Goal: Task Accomplishment & Management: Use online tool/utility

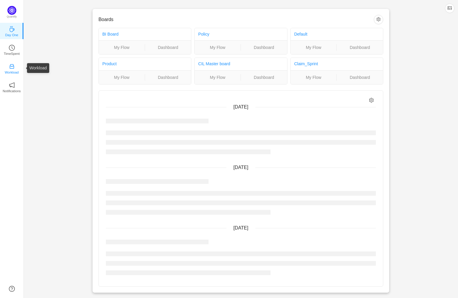
click at [11, 69] on icon "icon: inbox" at bounding box center [12, 66] width 6 height 6
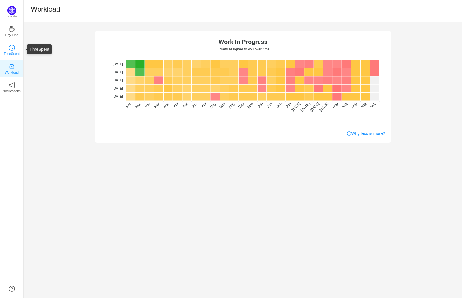
click at [12, 49] on icon "icon: clock-circle" at bounding box center [12, 48] width 6 height 6
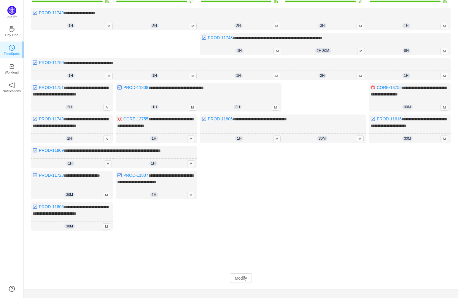
scroll to position [72, 0]
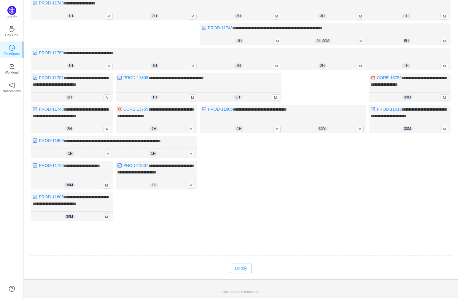
click at [244, 268] on button "Modify" at bounding box center [241, 268] width 22 height 9
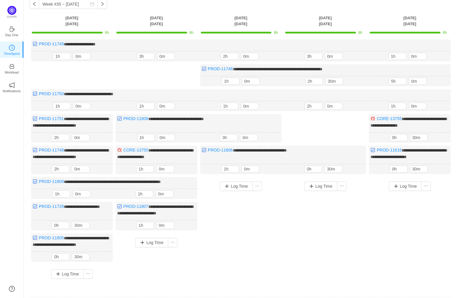
scroll to position [22, 0]
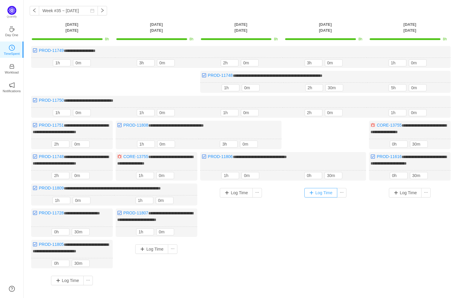
click at [323, 191] on button "Log Time" at bounding box center [320, 192] width 33 height 9
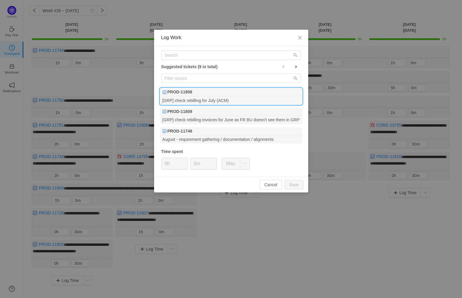
click at [257, 98] on div "[GRP] check rebilling for July (ACM)" at bounding box center [231, 100] width 142 height 8
click at [294, 182] on button "Save" at bounding box center [294, 184] width 19 height 9
type input "0h"
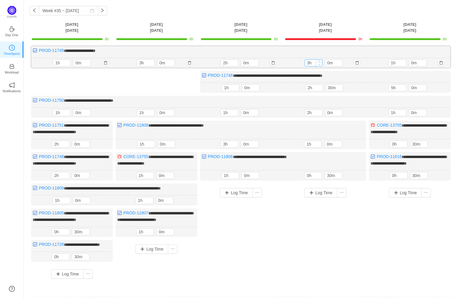
type input "2h"
click at [320, 63] on span "Decrease Value" at bounding box center [319, 64] width 6 height 4
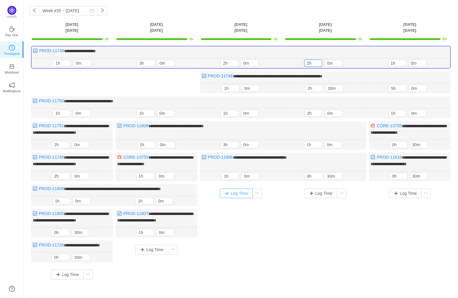
click at [244, 191] on button "Log Time" at bounding box center [236, 193] width 33 height 9
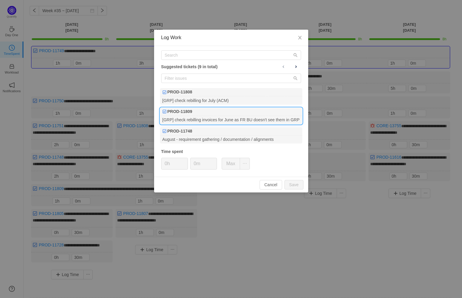
click at [240, 116] on div "[GRP] check rebilling invoices for June as FR BU doesn't see them in GRP" at bounding box center [231, 120] width 142 height 8
click at [214, 161] on icon "icon: up" at bounding box center [214, 162] width 2 height 2
click at [298, 183] on button "Save" at bounding box center [294, 184] width 19 height 9
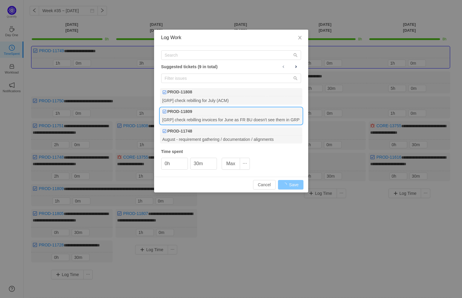
type input "0m"
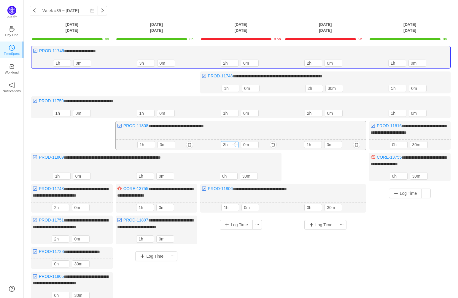
type input "2h"
click at [235, 145] on icon "icon: down" at bounding box center [235, 146] width 2 height 2
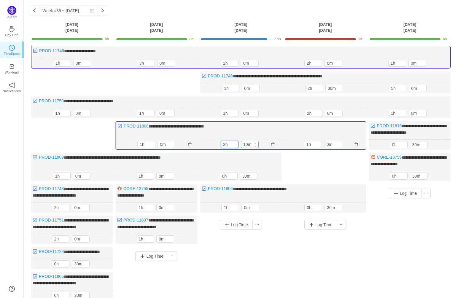
click at [256, 142] on icon "icon: up" at bounding box center [255, 143] width 2 height 2
type input "30m"
click at [256, 142] on icon "icon: up" at bounding box center [255, 143] width 2 height 2
click at [330, 222] on button "Log Time" at bounding box center [320, 224] width 33 height 9
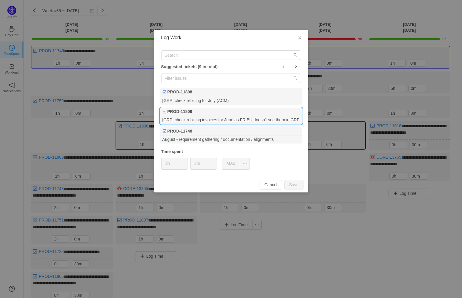
click at [228, 114] on div "PROD-11809" at bounding box center [231, 112] width 142 height 8
click at [214, 158] on span "Increase Value" at bounding box center [214, 161] width 6 height 7
click at [293, 182] on button "Save" at bounding box center [294, 184] width 19 height 9
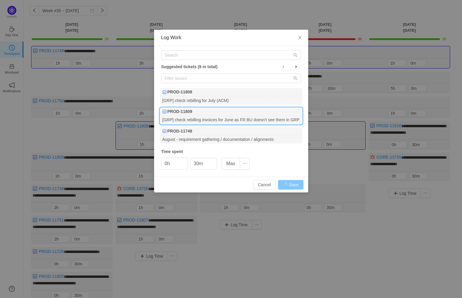
type input "0m"
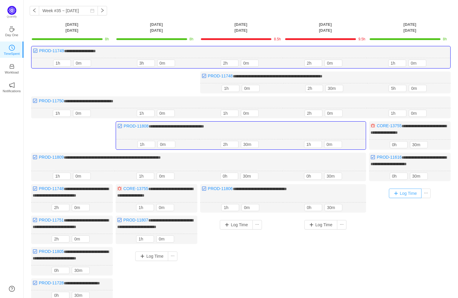
click at [411, 193] on button "Log Time" at bounding box center [405, 193] width 33 height 9
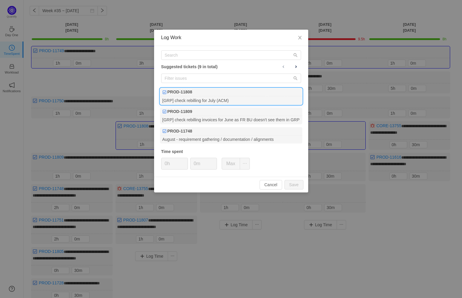
click at [270, 97] on div "[GRP] check rebilling for July (ACM)" at bounding box center [231, 100] width 142 height 8
click at [214, 161] on icon "icon: up" at bounding box center [214, 162] width 2 height 2
click at [294, 183] on button "Save" at bounding box center [294, 184] width 19 height 9
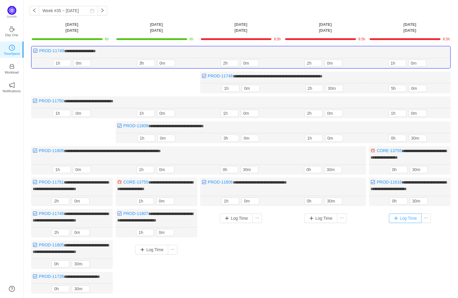
click at [413, 215] on button "Log Time" at bounding box center [405, 218] width 33 height 9
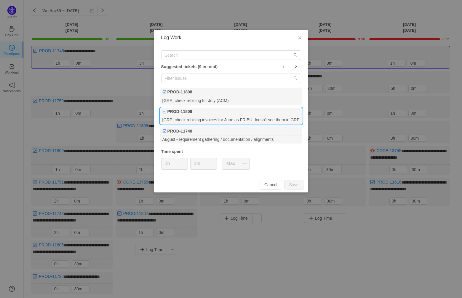
click at [250, 117] on div "[GRP] check rebilling invoices for June as FR BU doesn't see them in GRP" at bounding box center [231, 120] width 142 height 8
click at [213, 158] on span "Increase Value" at bounding box center [214, 161] width 6 height 7
click at [295, 182] on button "Save" at bounding box center [294, 184] width 19 height 9
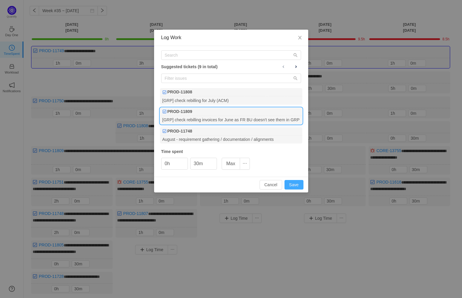
type input "0m"
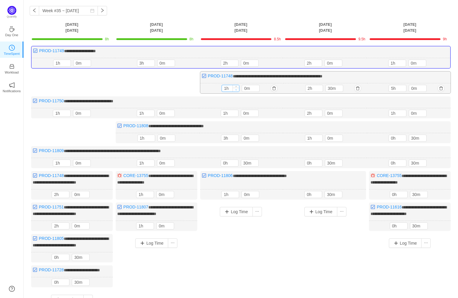
type input "0h"
click at [235, 89] on span "Decrease Value" at bounding box center [236, 90] width 6 height 4
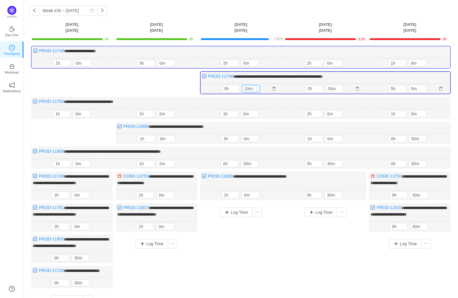
click at [257, 87] on icon "icon: up" at bounding box center [256, 88] width 2 height 2
type input "20m"
click at [257, 87] on icon "icon: up" at bounding box center [256, 88] width 2 height 2
click at [340, 90] on icon "icon: down" at bounding box center [340, 90] width 2 height 2
click at [340, 89] on icon "icon: down" at bounding box center [340, 90] width 2 height 2
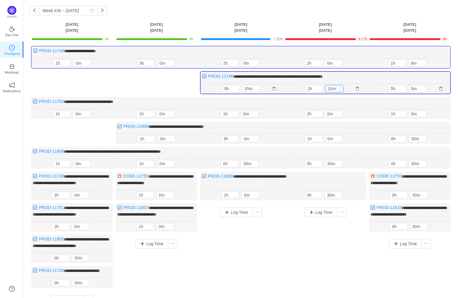
type input "0m"
click at [340, 89] on icon "icon: down" at bounding box center [340, 90] width 2 height 2
type input "1h"
click at [320, 90] on icon "icon: down" at bounding box center [320, 90] width 2 height 2
type input "30m"
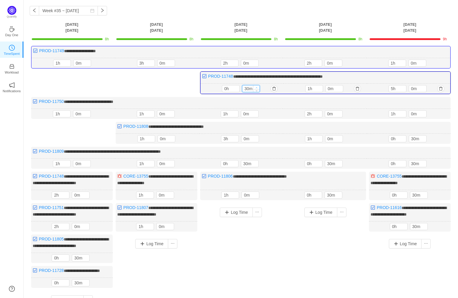
click at [257, 87] on icon "icon: up" at bounding box center [256, 88] width 2 height 2
type input "4h"
click at [402, 89] on icon "icon: down" at bounding box center [403, 90] width 2 height 2
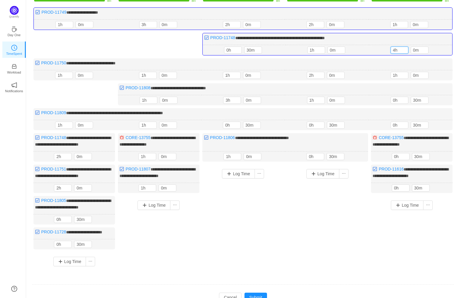
scroll to position [99, 0]
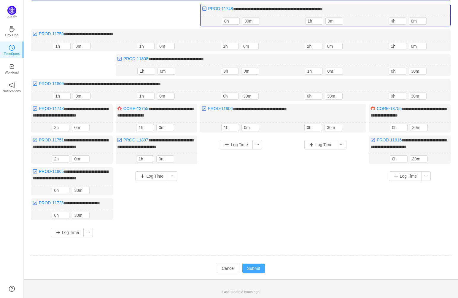
click at [255, 266] on button "Submit" at bounding box center [253, 268] width 23 height 9
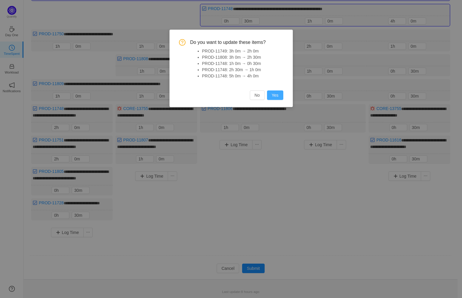
click at [278, 95] on button "Yes" at bounding box center [275, 94] width 16 height 9
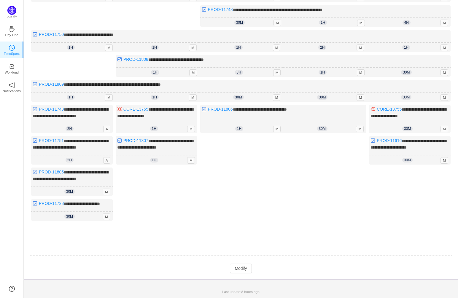
scroll to position [97, 0]
click at [240, 270] on button "Modify" at bounding box center [241, 268] width 22 height 9
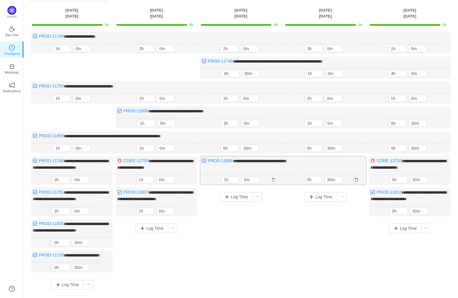
scroll to position [32, 0]
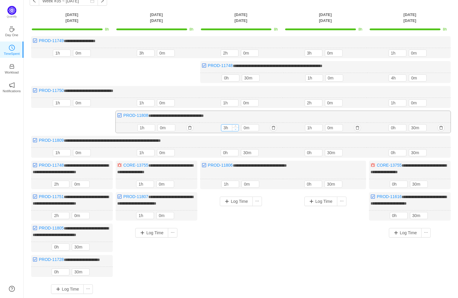
type input "2h"
click at [236, 128] on icon "icon: down" at bounding box center [236, 129] width 2 height 2
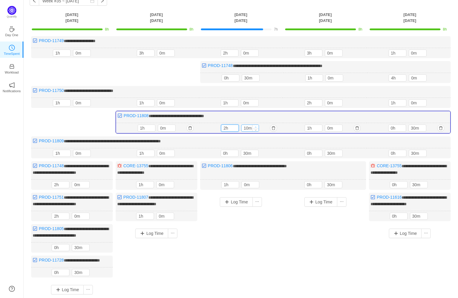
click at [256, 126] on icon "icon: up" at bounding box center [256, 127] width 2 height 2
type input "30m"
click at [256, 126] on icon "icon: up" at bounding box center [256, 127] width 2 height 2
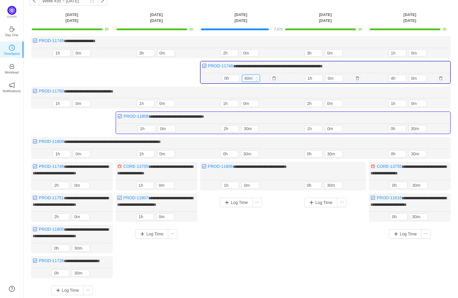
click at [256, 75] on span "Increase Value" at bounding box center [256, 77] width 6 height 4
type input "50m"
click at [256, 75] on span "Increase Value" at bounding box center [256, 77] width 6 height 4
type input "1h"
type input "0m"
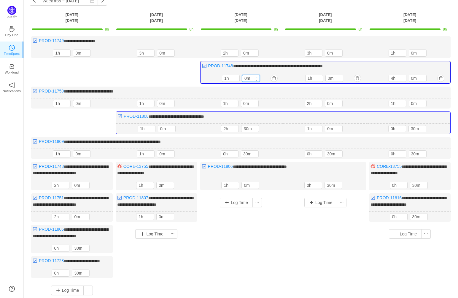
click at [256, 75] on span "Increase Value" at bounding box center [256, 77] width 6 height 4
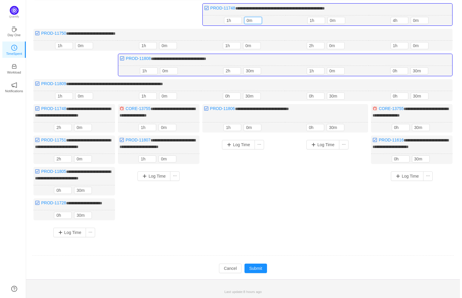
scroll to position [99, 0]
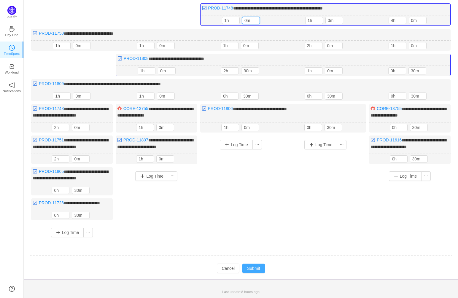
click at [256, 268] on button "Submit" at bounding box center [253, 268] width 23 height 9
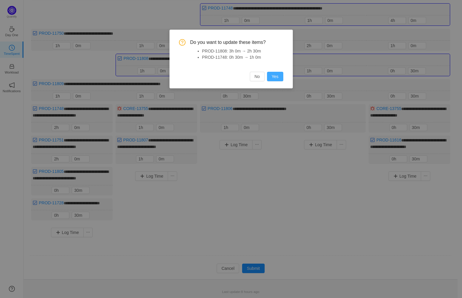
click at [276, 76] on button "Yes" at bounding box center [275, 76] width 16 height 9
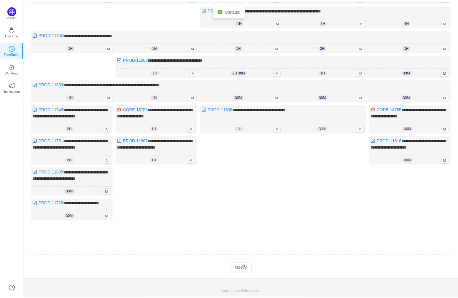
scroll to position [97, 0]
